Goal: Information Seeking & Learning: Learn about a topic

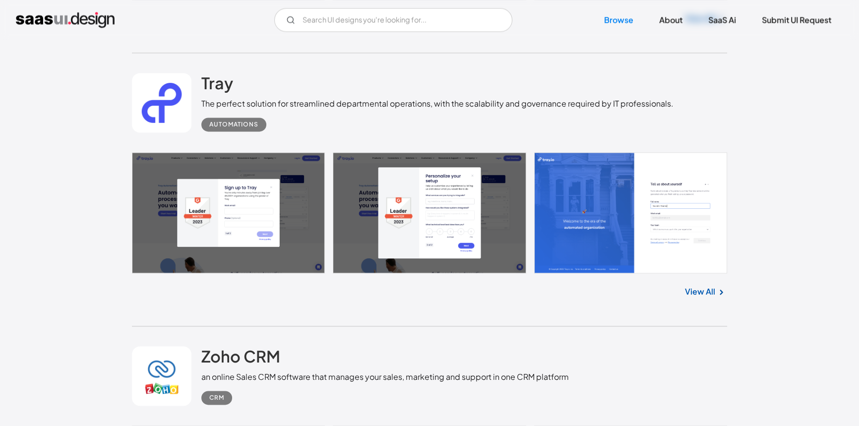
scroll to position [1804, 0]
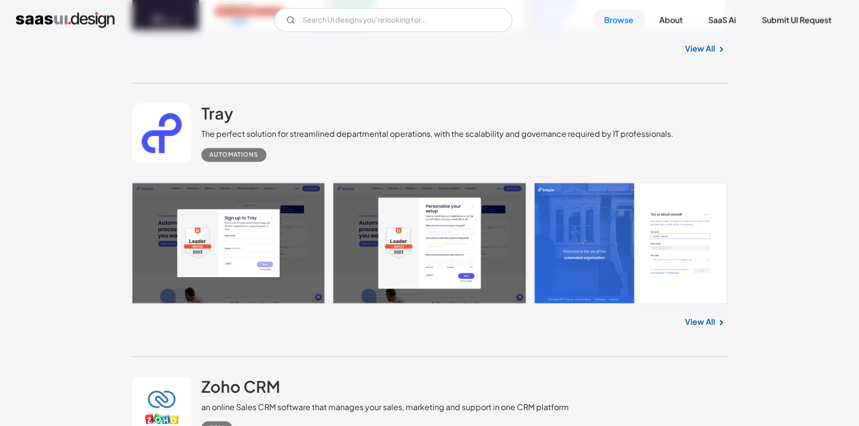
click at [169, 118] on link at bounding box center [162, 133] width 60 height 60
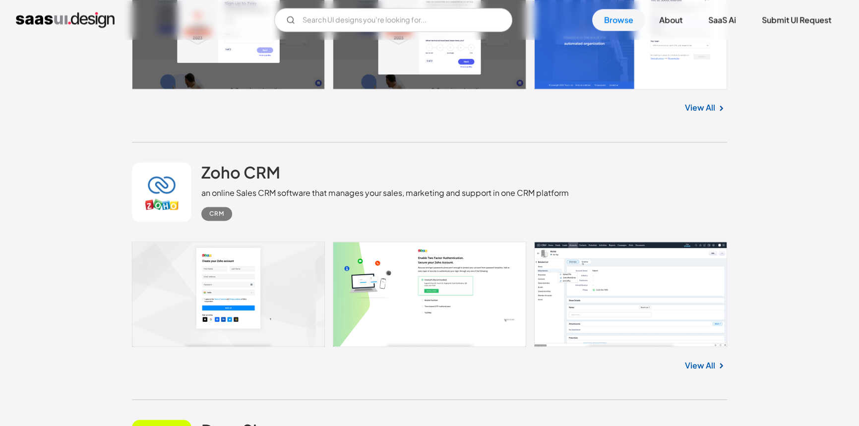
scroll to position [2074, 0]
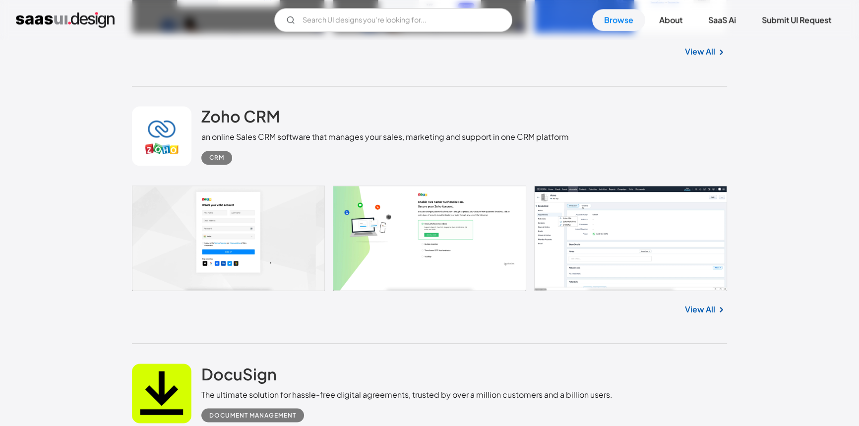
click at [418, 239] on link at bounding box center [429, 238] width 595 height 105
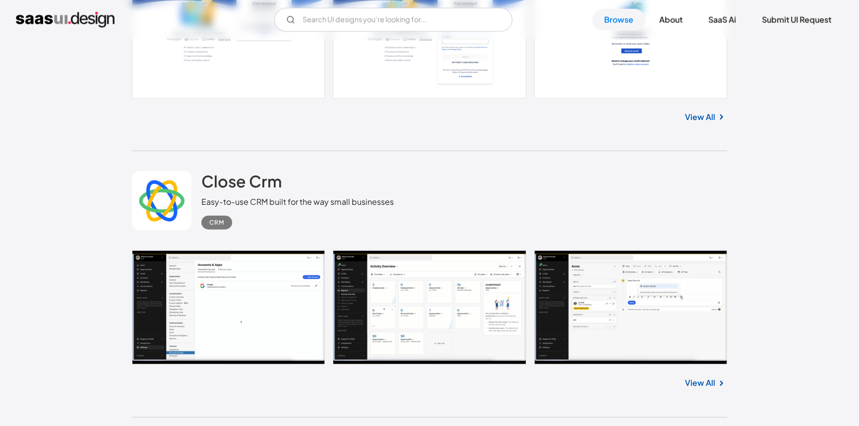
scroll to position [3112, 0]
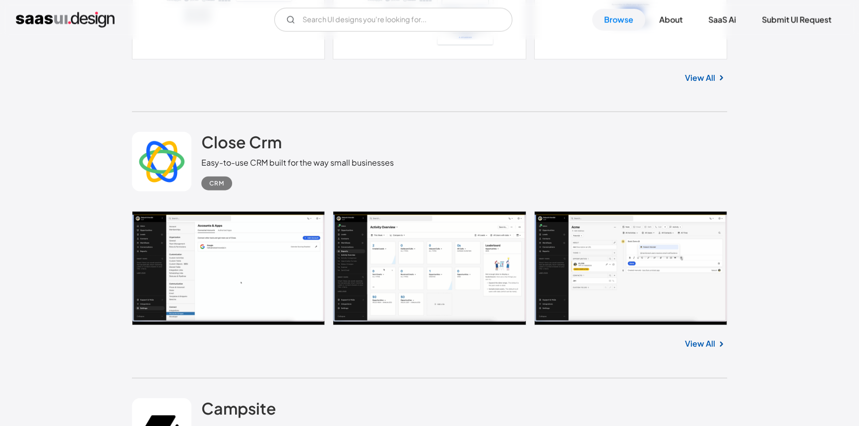
click at [460, 259] on link at bounding box center [429, 268] width 595 height 114
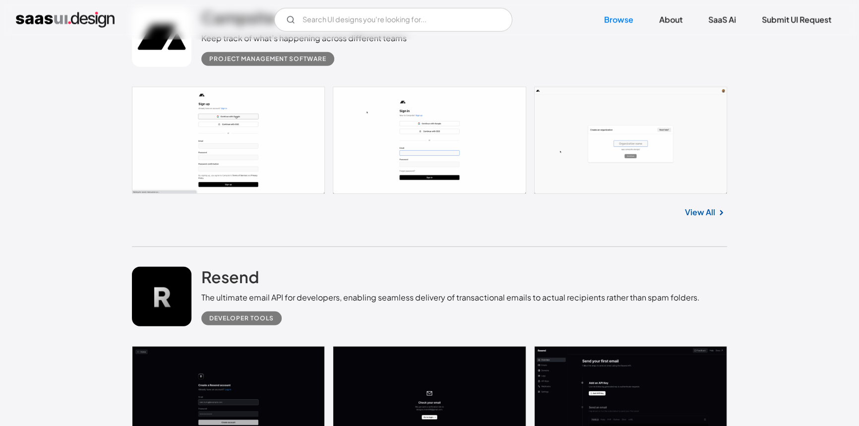
scroll to position [3473, 0]
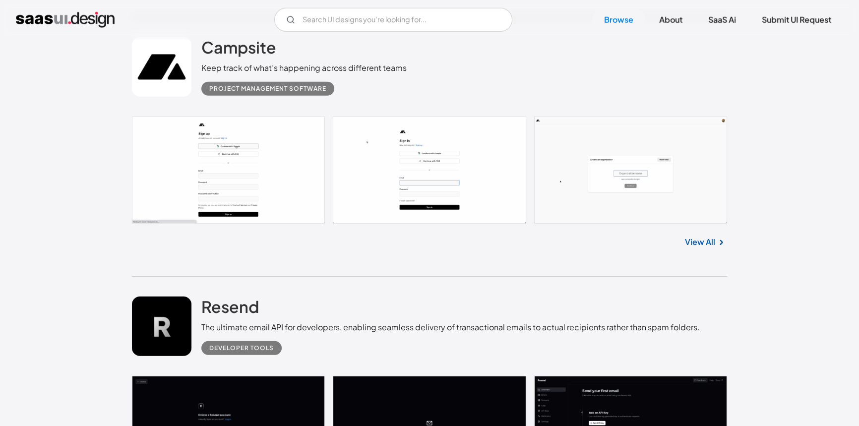
click at [227, 30] on div "V7 Labs Gen AI Application Design Best-in-class data labeling tool. GenAI Close…" at bounding box center [430, 20] width 828 height 24
click at [272, 54] on h2 "Campsite" at bounding box center [238, 47] width 75 height 20
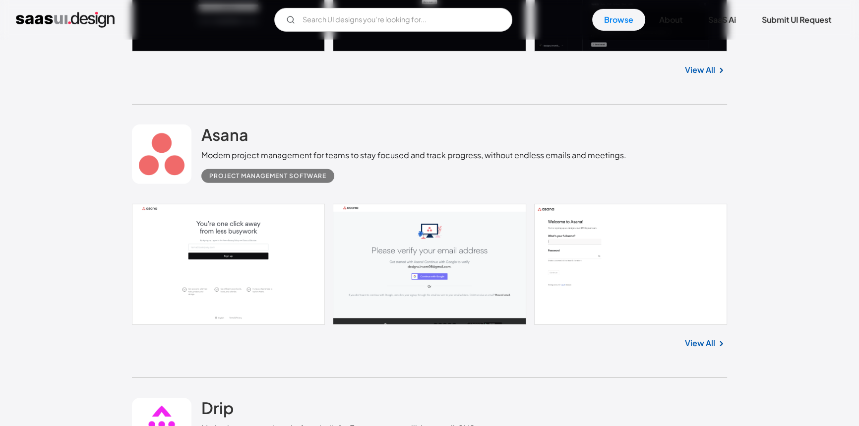
scroll to position [3969, 0]
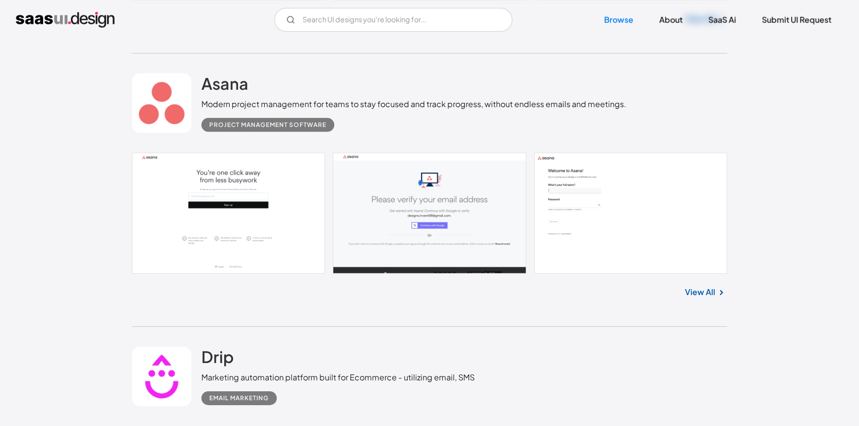
click at [163, 108] on link at bounding box center [162, 103] width 60 height 60
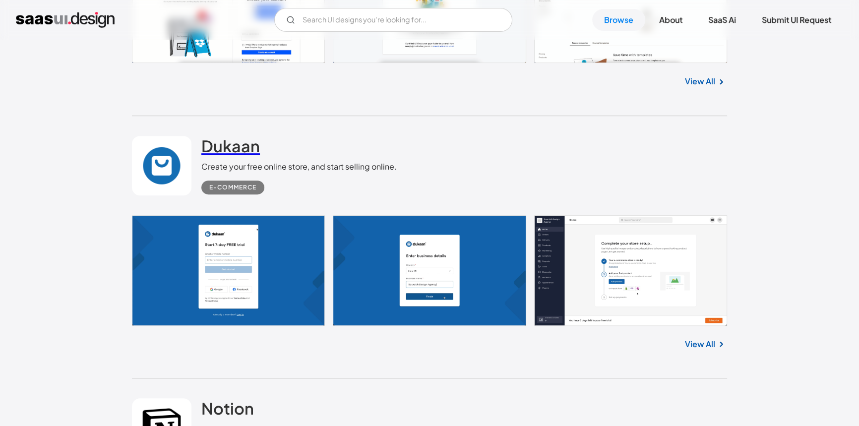
scroll to position [5457, 0]
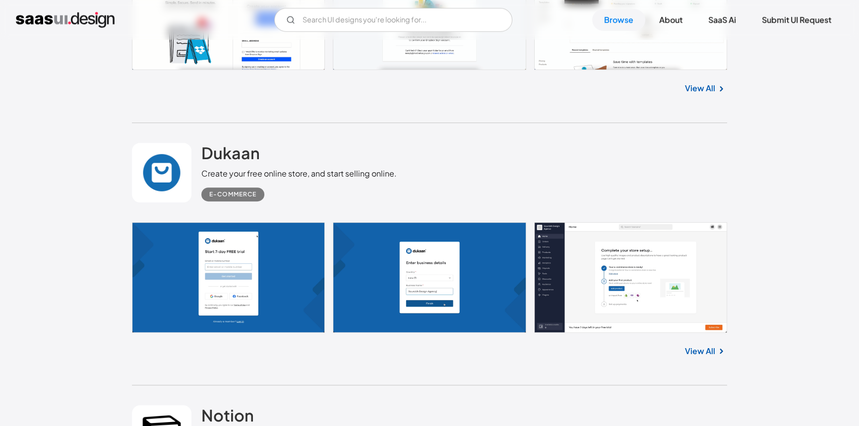
click at [191, 149] on link at bounding box center [162, 173] width 60 height 60
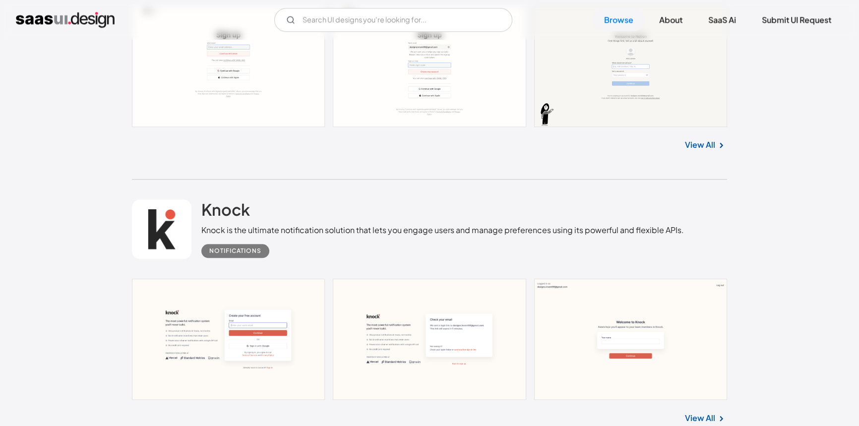
scroll to position [6043, 0]
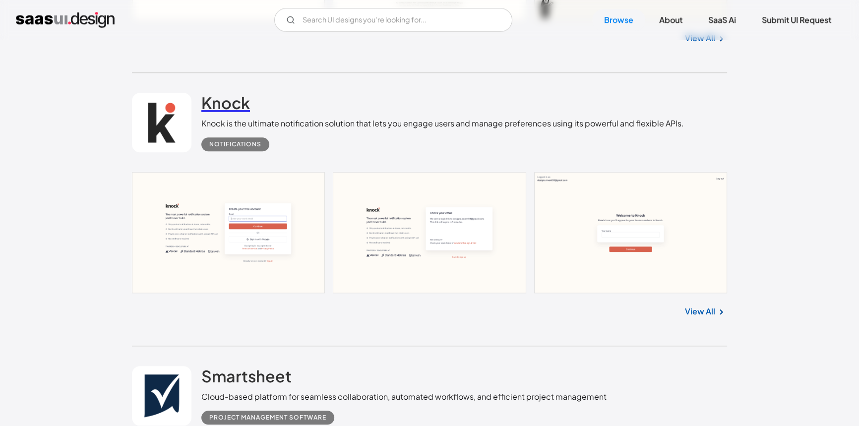
click at [237, 96] on h2 "Knock" at bounding box center [225, 103] width 49 height 20
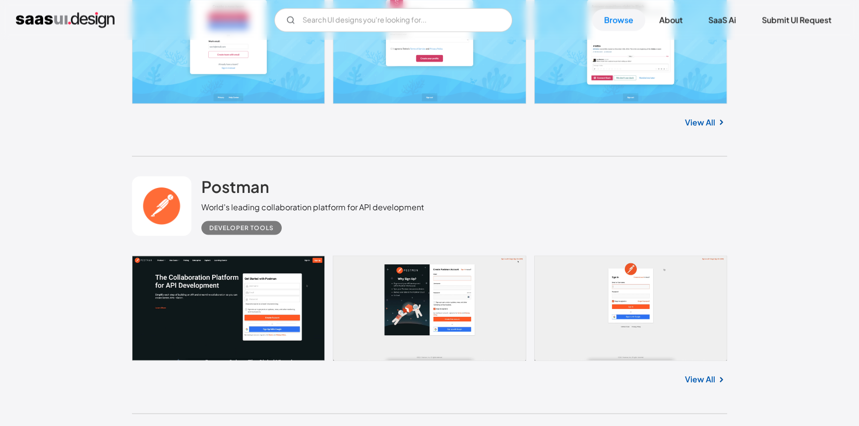
scroll to position [7306, 0]
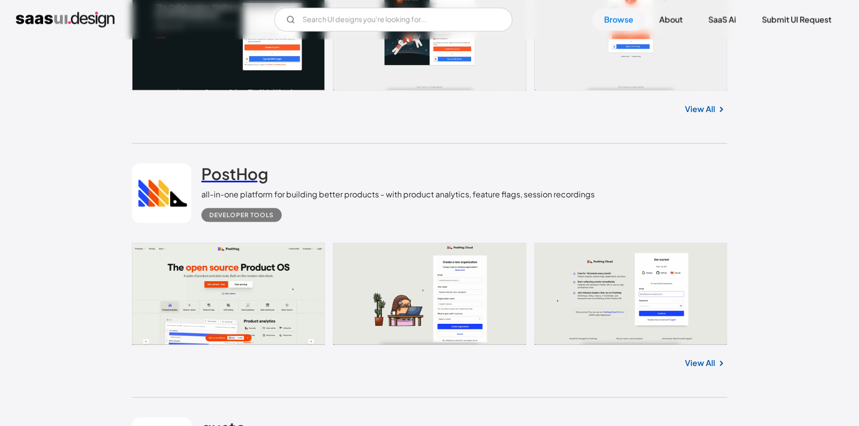
click at [256, 179] on h2 "PostHog" at bounding box center [234, 174] width 67 height 20
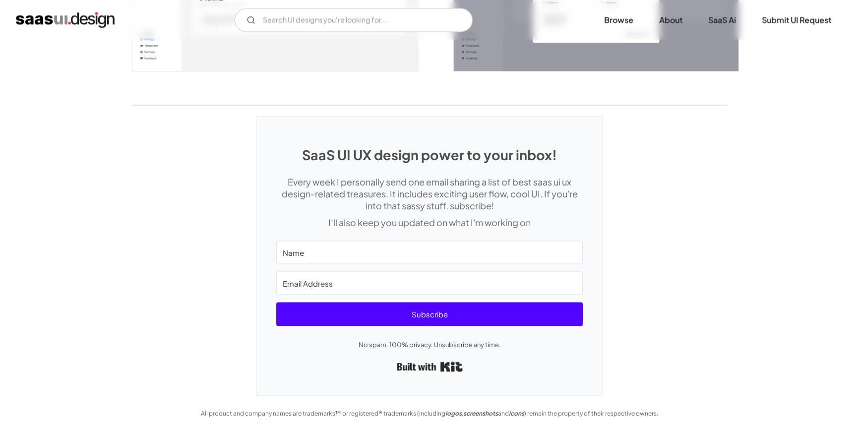
scroll to position [2302, 0]
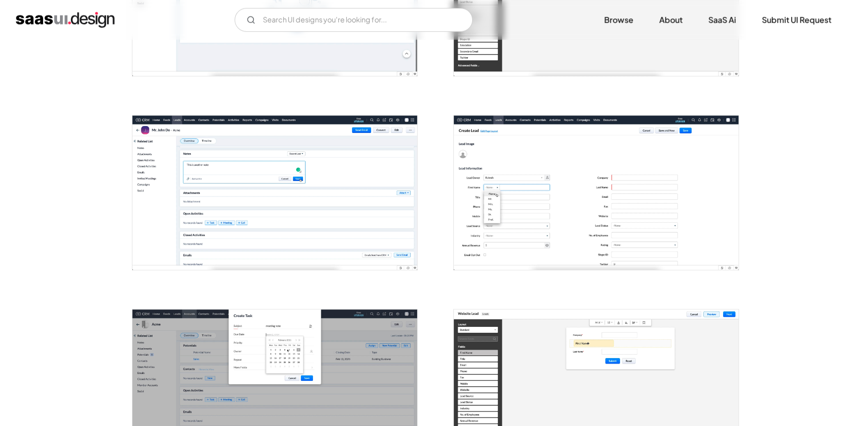
scroll to position [676, 0]
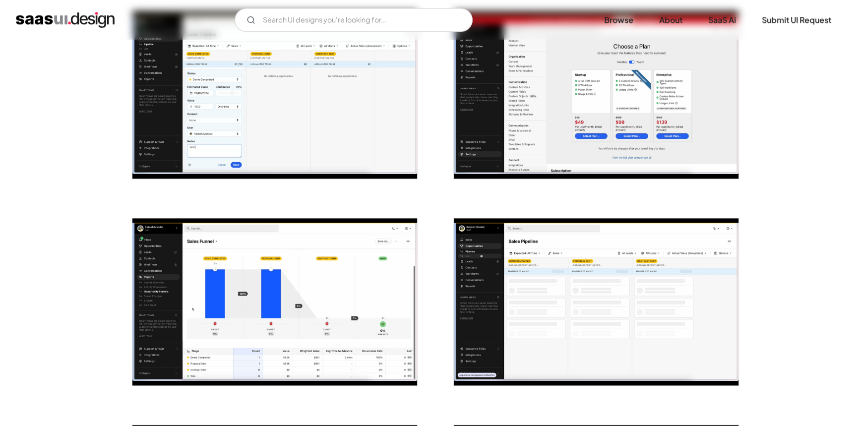
scroll to position [1668, 0]
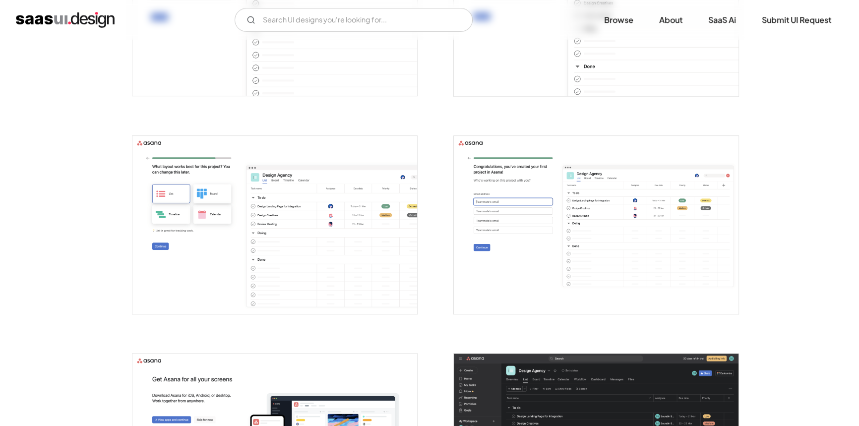
scroll to position [1172, 0]
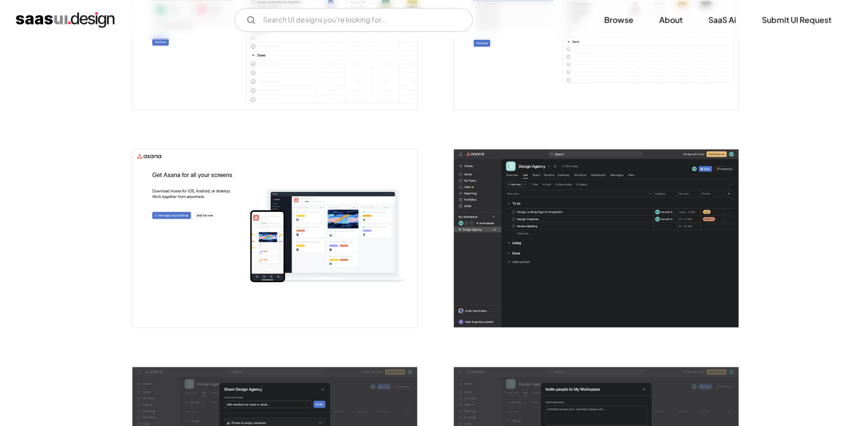
click at [605, 208] on img "open lightbox" at bounding box center [596, 238] width 285 height 178
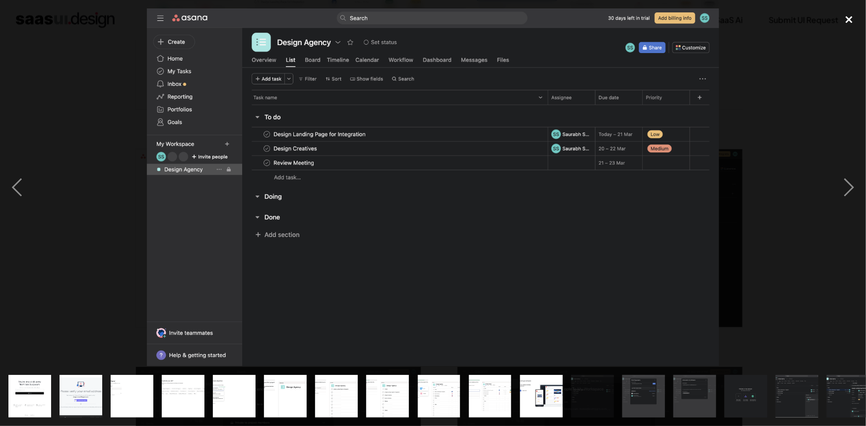
click at [848, 13] on div "close lightbox" at bounding box center [849, 19] width 34 height 22
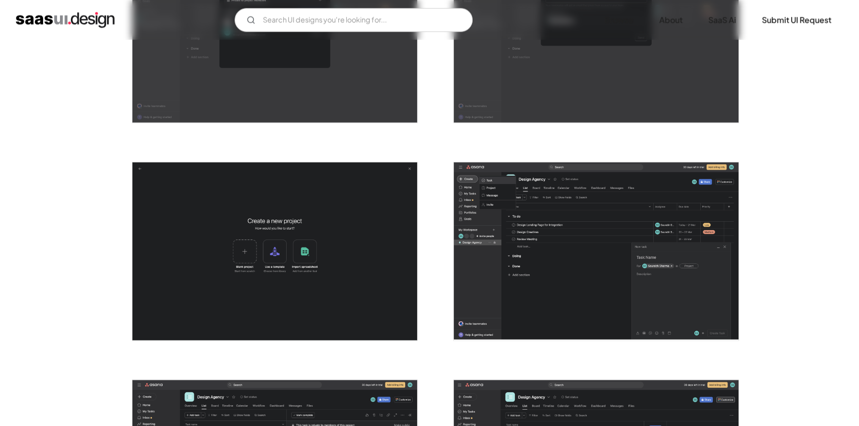
scroll to position [1623, 0]
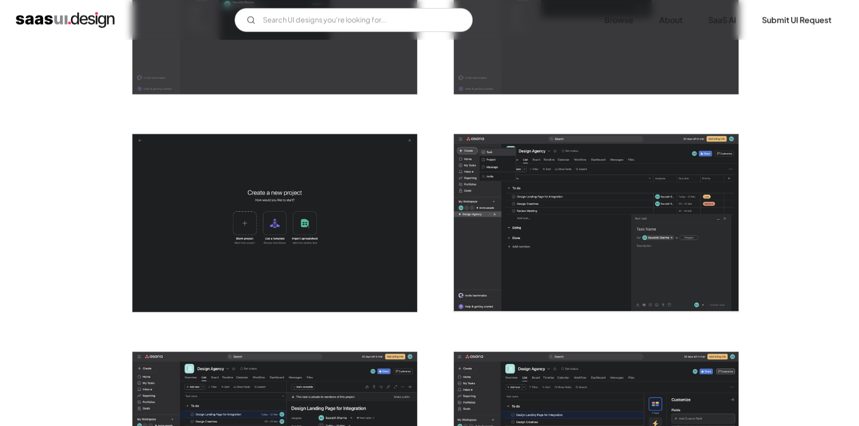
click at [569, 203] on img "open lightbox" at bounding box center [596, 223] width 285 height 178
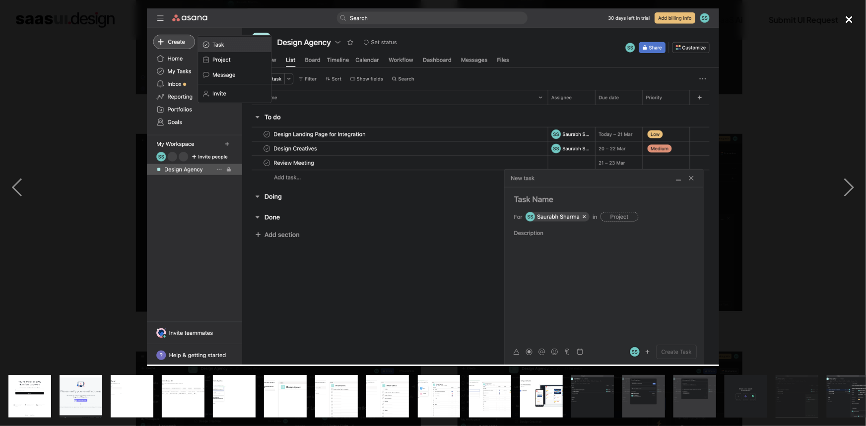
click at [842, 15] on div "close lightbox" at bounding box center [849, 19] width 34 height 22
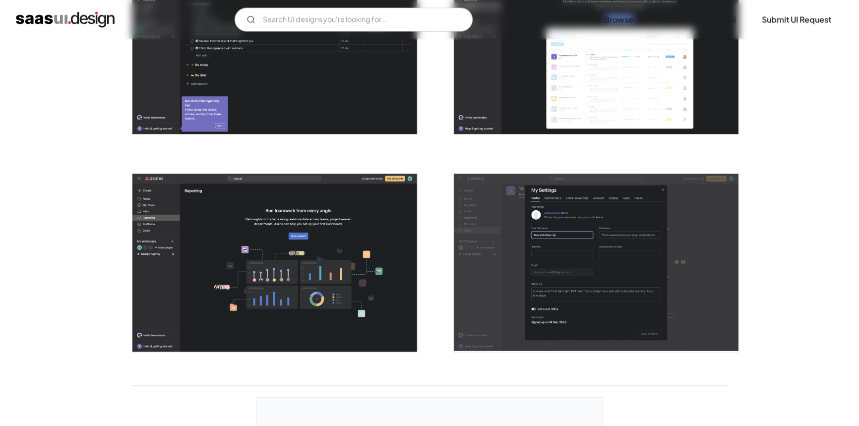
scroll to position [2525, 0]
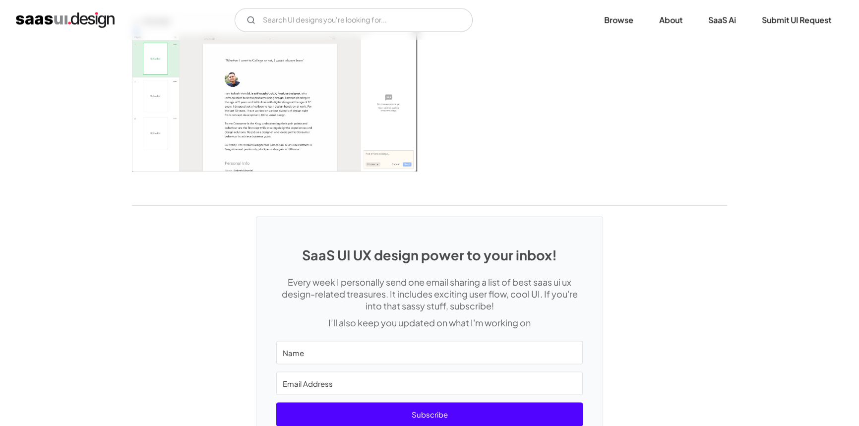
scroll to position [2250, 0]
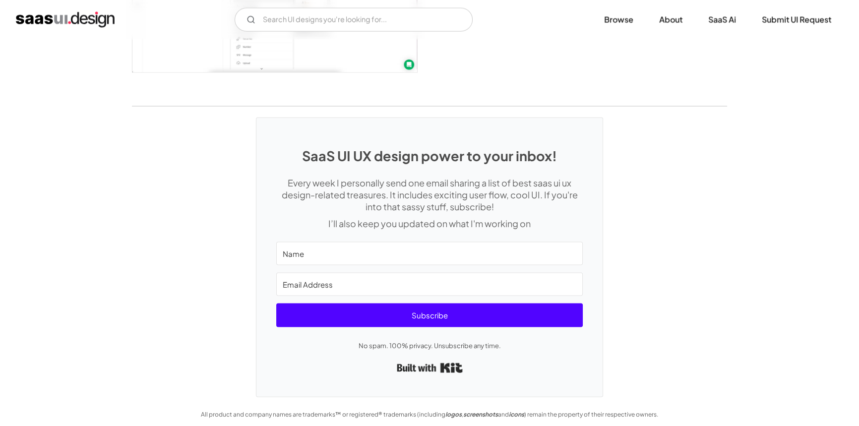
scroll to position [2627, 0]
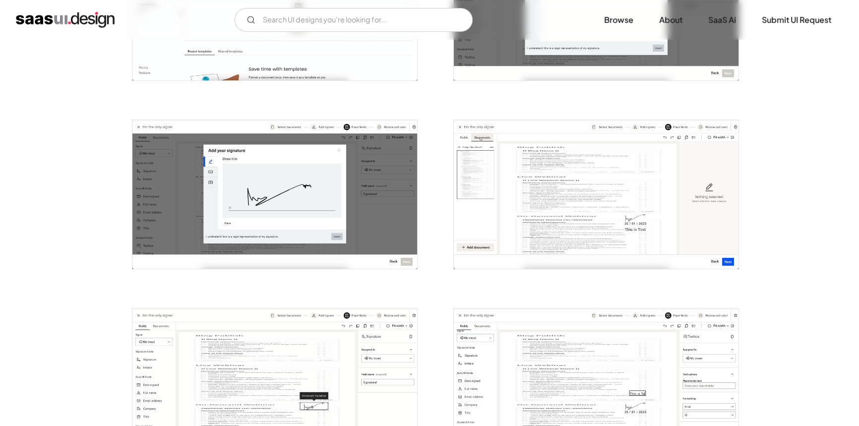
scroll to position [541, 0]
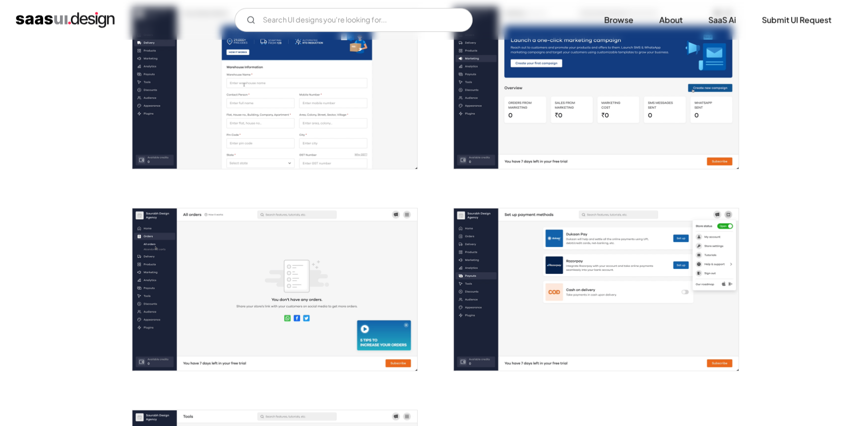
scroll to position [1488, 0]
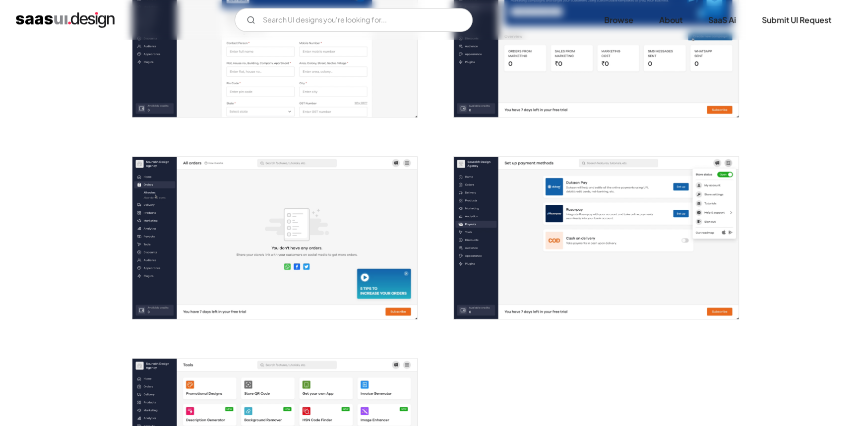
click at [725, 199] on img "open lightbox" at bounding box center [596, 238] width 285 height 162
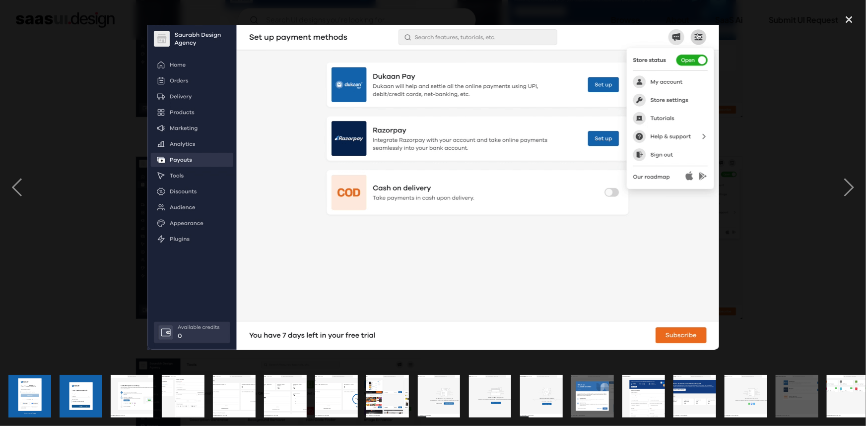
click at [747, 79] on div at bounding box center [433, 187] width 866 height 358
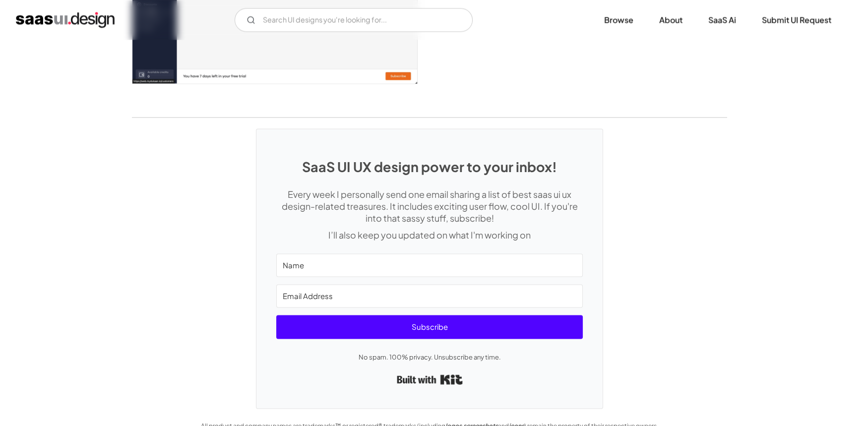
scroll to position [1942, 0]
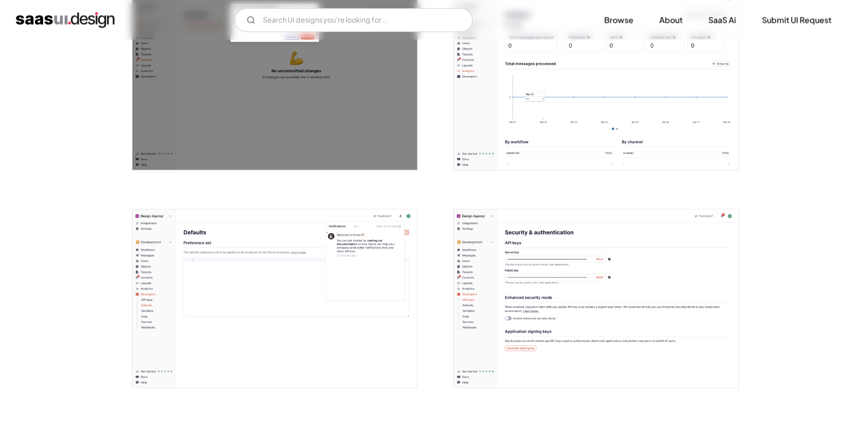
scroll to position [2210, 0]
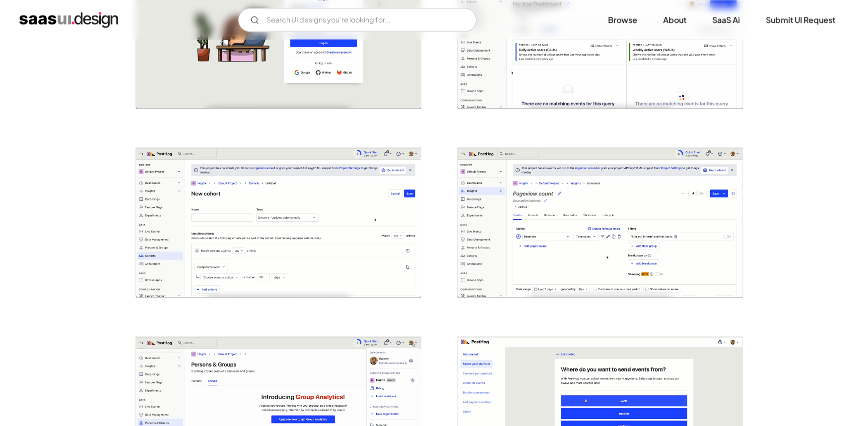
scroll to position [1623, 0]
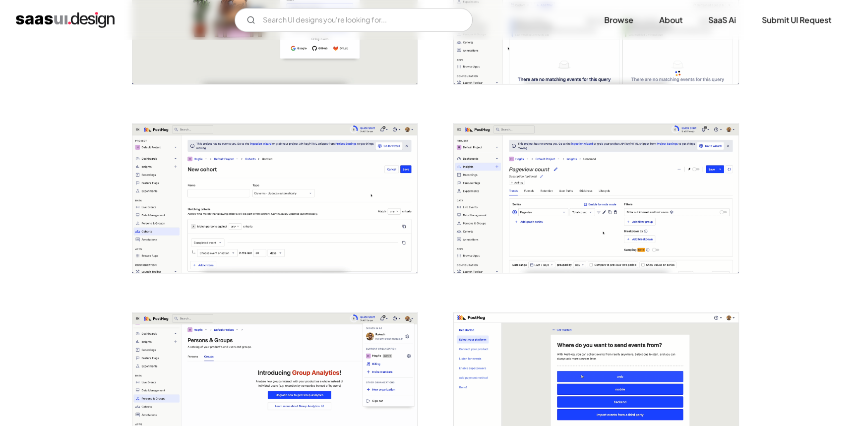
click at [608, 190] on img "open lightbox" at bounding box center [596, 199] width 285 height 150
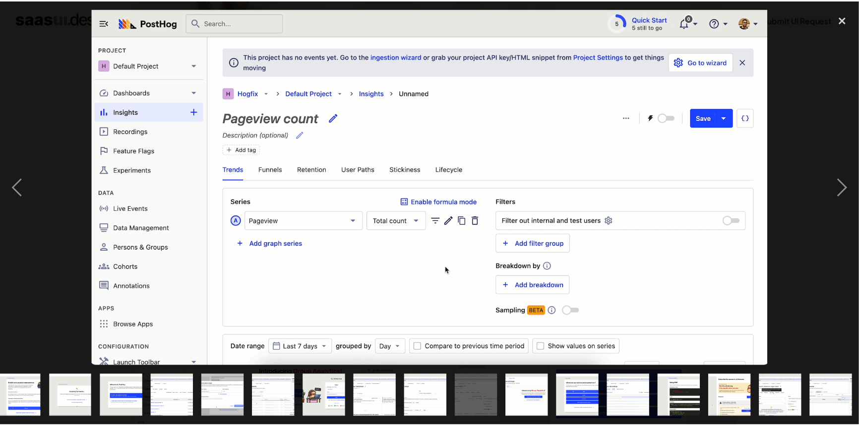
scroll to position [0, 421]
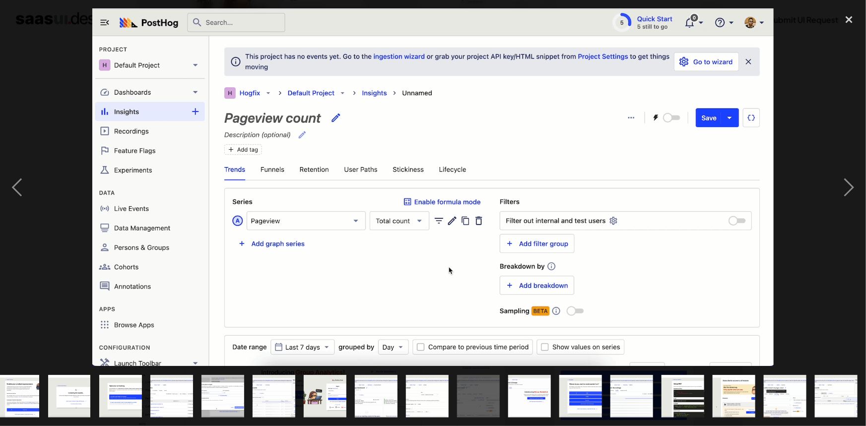
click at [830, 86] on div at bounding box center [433, 187] width 866 height 358
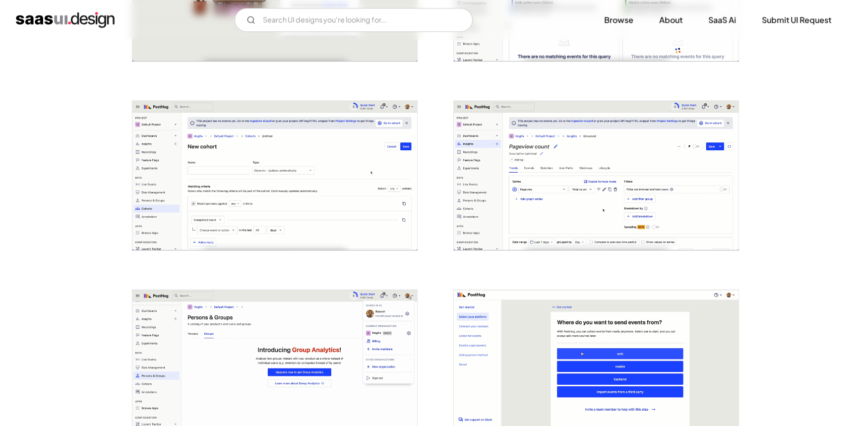
scroll to position [1668, 0]
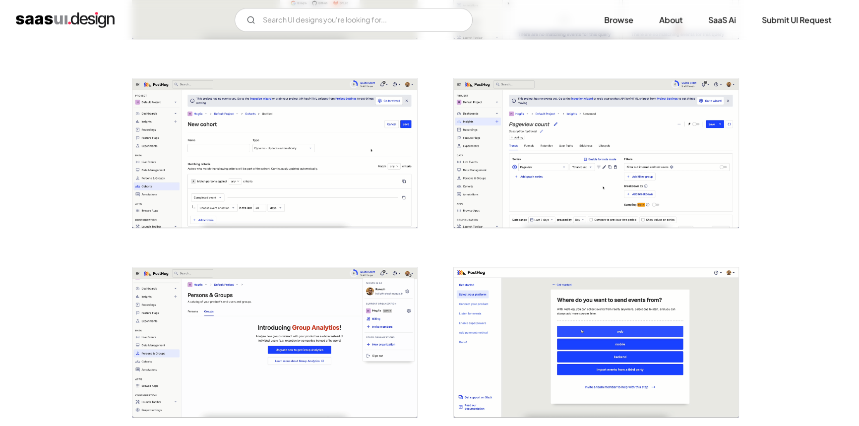
click at [564, 167] on img "open lightbox" at bounding box center [596, 153] width 285 height 150
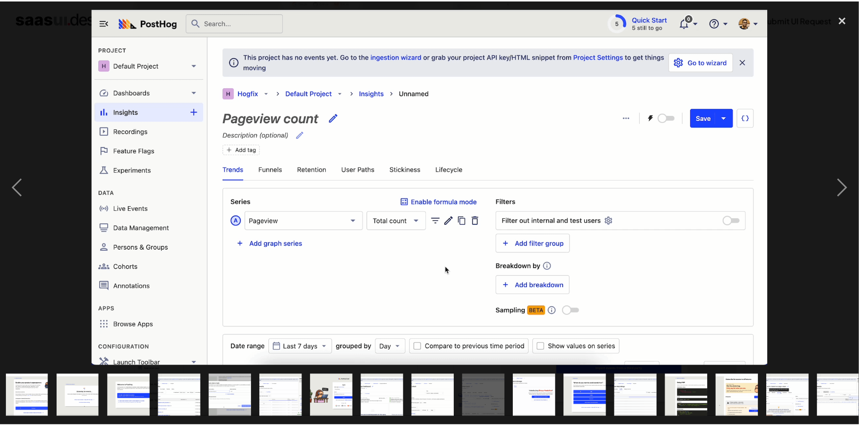
scroll to position [0, 421]
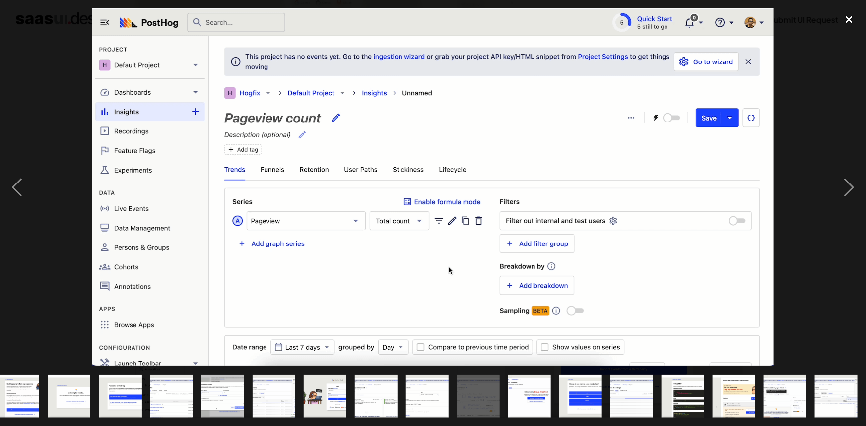
click at [850, 22] on div "close lightbox" at bounding box center [849, 19] width 34 height 22
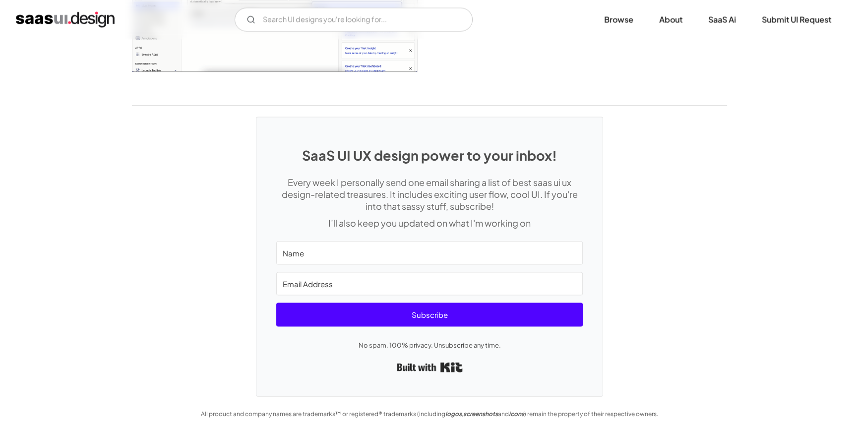
scroll to position [2585, 0]
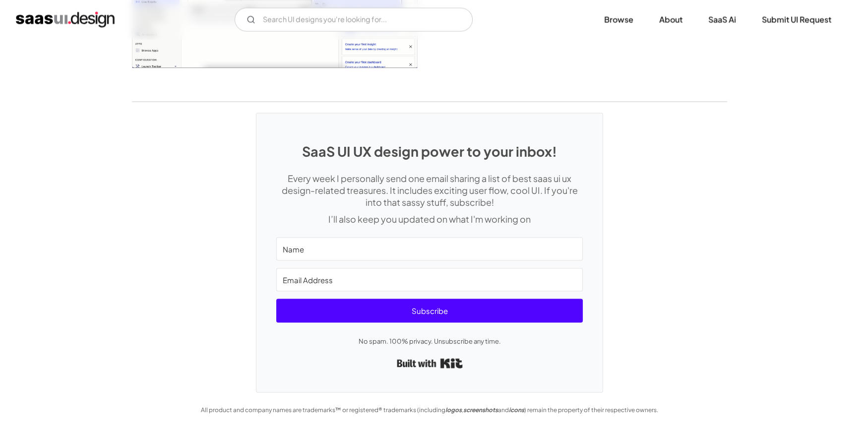
click at [548, 1] on div "V7 Labs Gen AI Application Design Best-in-class data labeling tool. GenAI Close…" at bounding box center [429, 20] width 859 height 40
